Goal: Find specific page/section: Find specific page/section

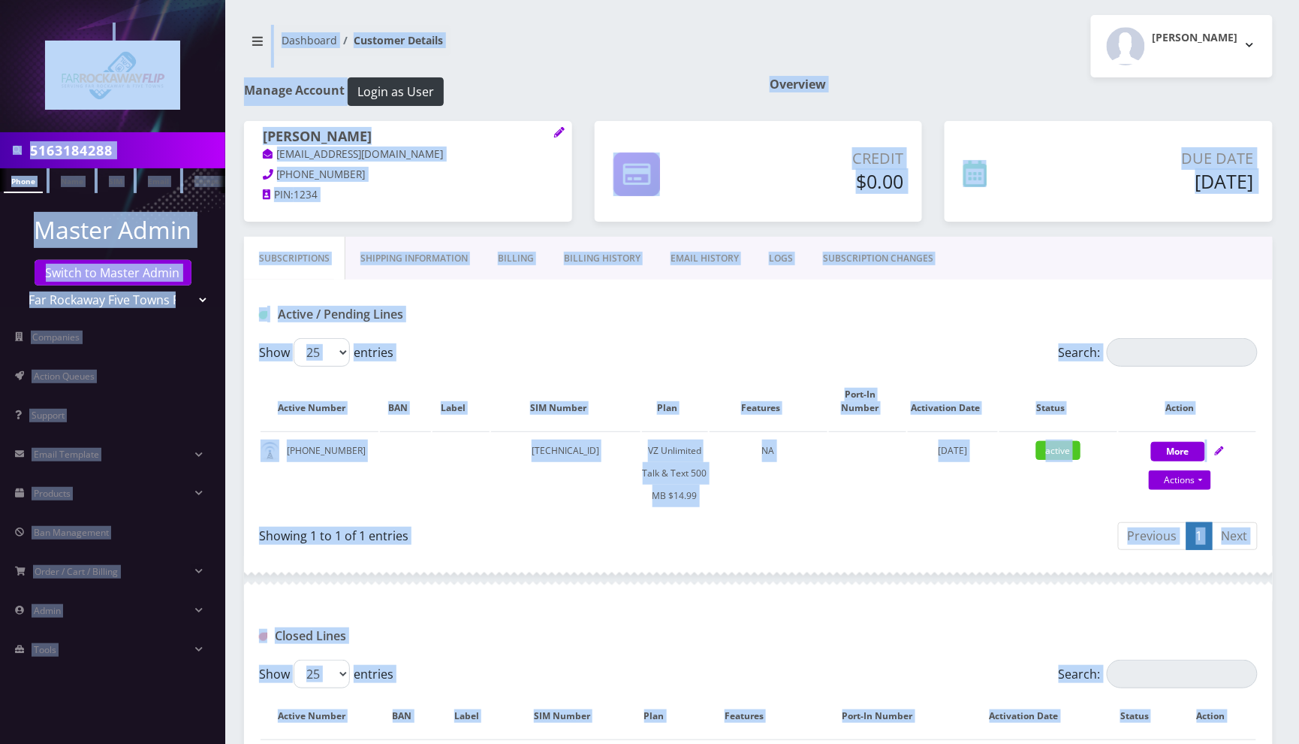
click at [158, 149] on input "5163184288" at bounding box center [126, 150] width 192 height 29
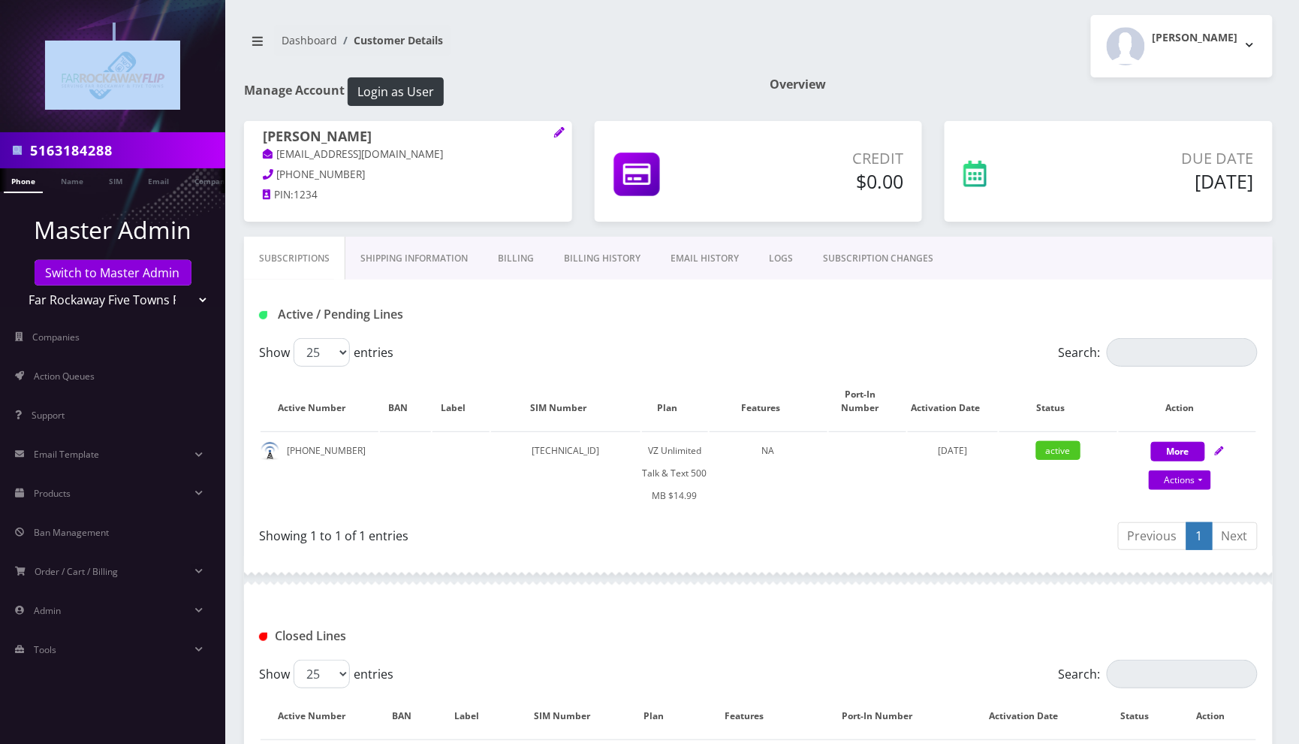
click at [159, 149] on input "5163184288" at bounding box center [126, 150] width 192 height 29
click at [162, 149] on input "5163184288" at bounding box center [126, 150] width 192 height 29
paste input "9296628642"
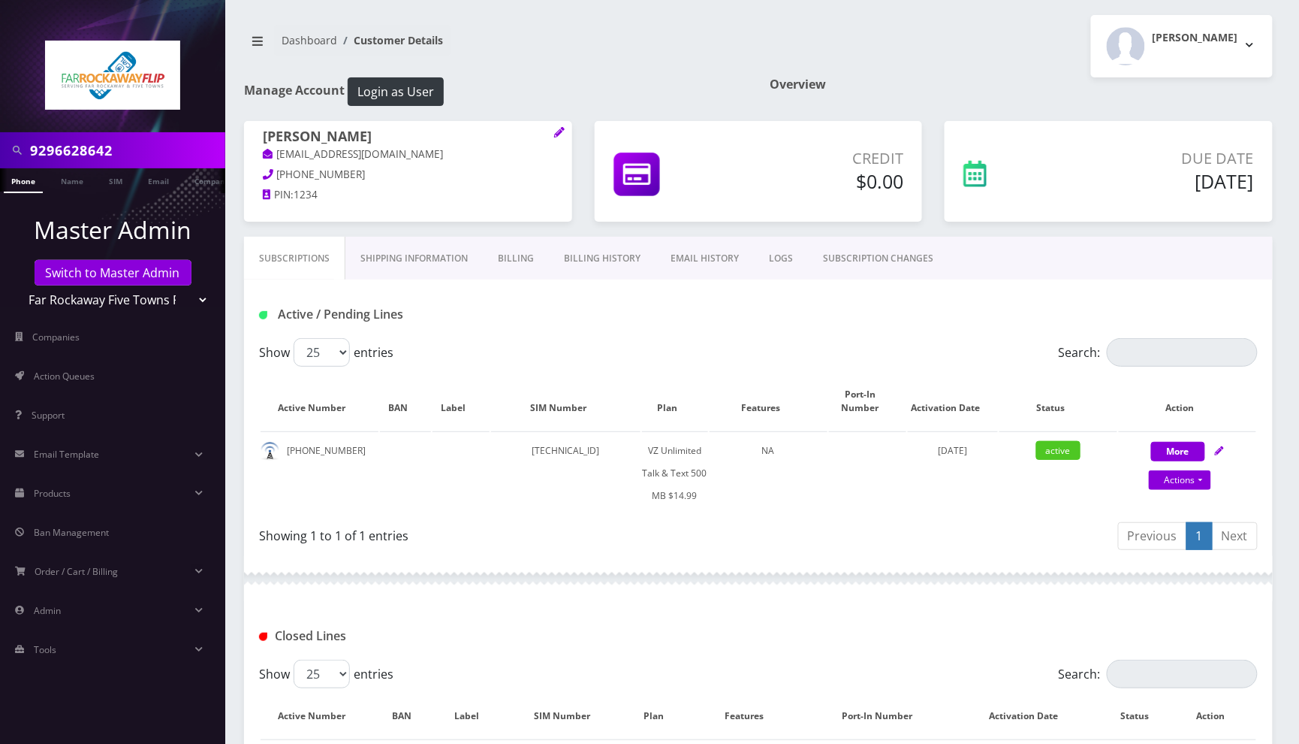
type input "9296628642"
click at [31, 176] on link "Phone" at bounding box center [23, 180] width 39 height 25
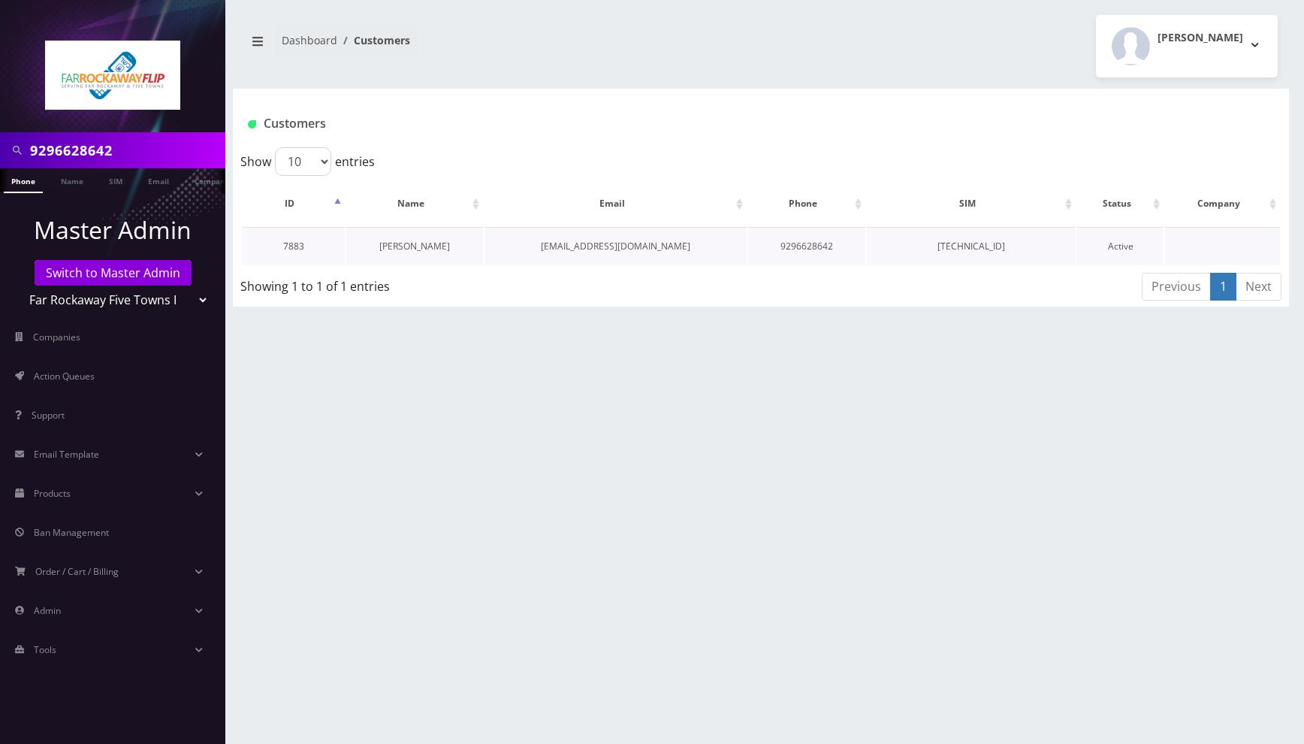
click at [421, 246] on link "[PERSON_NAME]" at bounding box center [414, 246] width 71 height 13
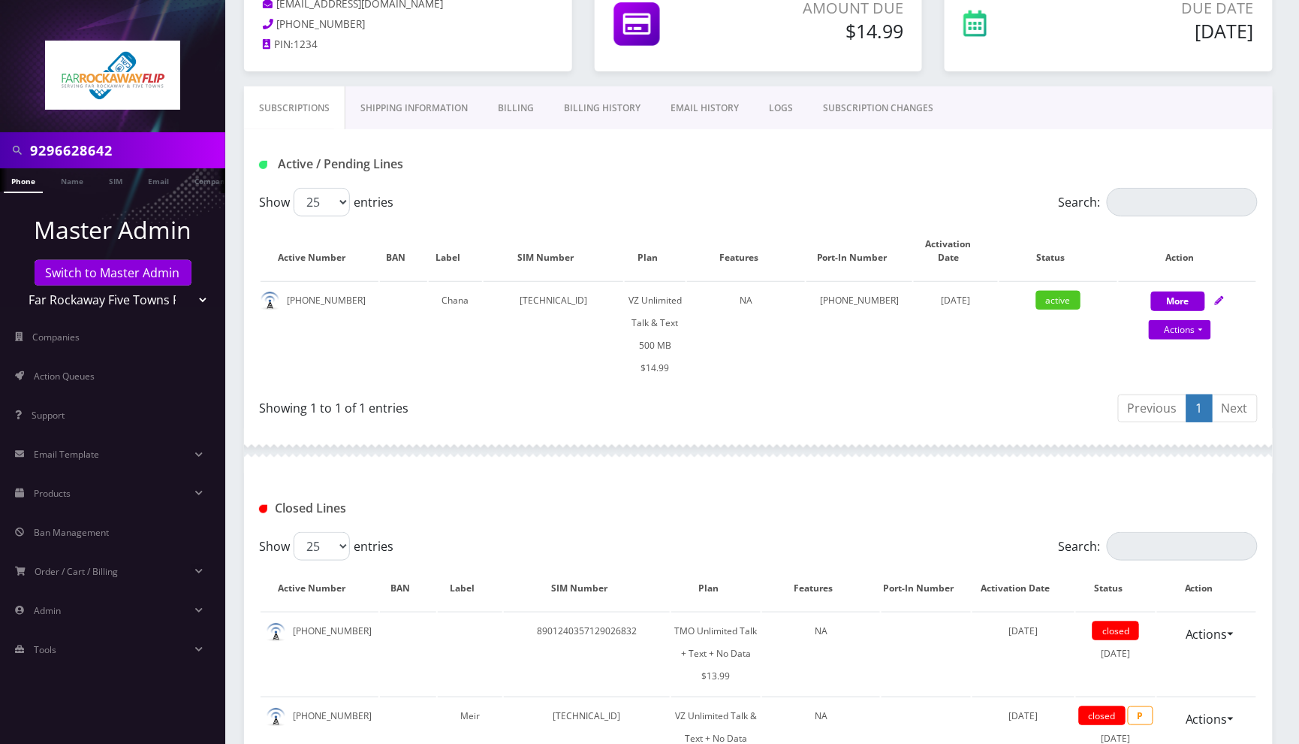
scroll to position [451, 0]
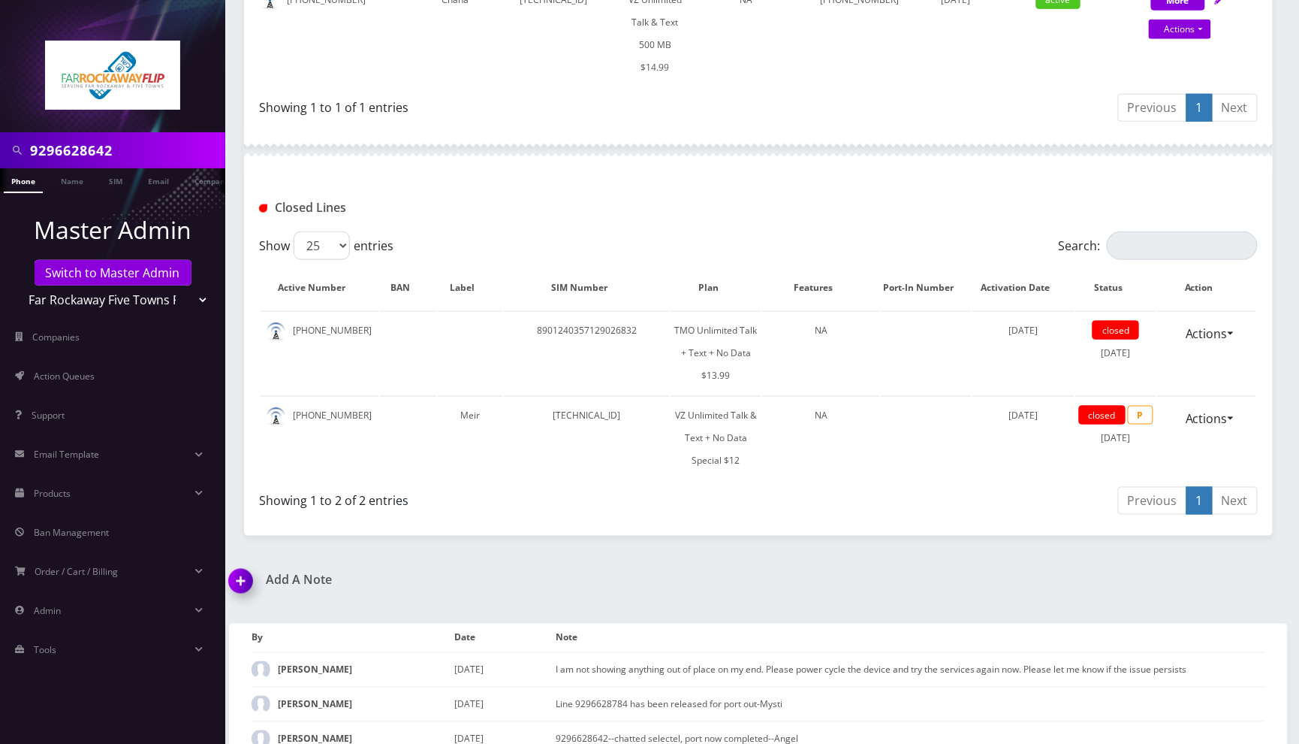
click at [550, 129] on div at bounding box center [758, 150] width 1029 height 45
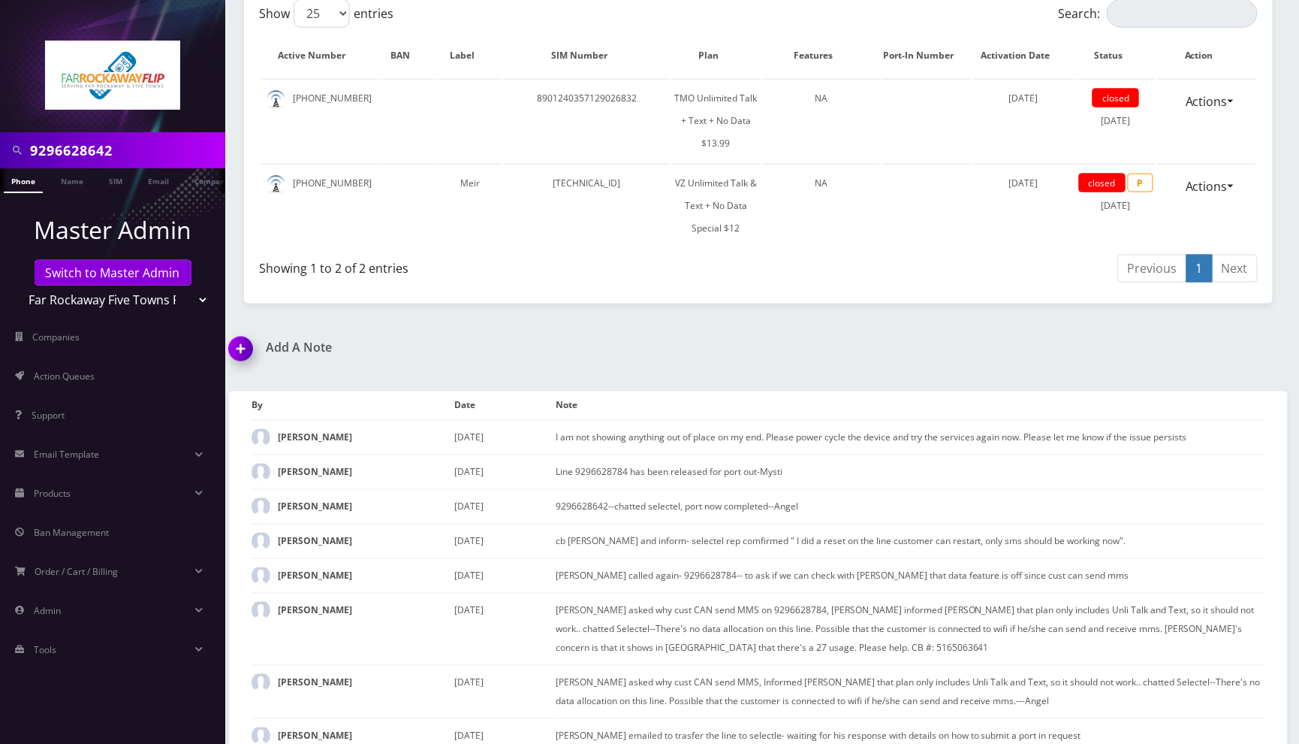
scroll to position [82, 0]
